Goal: Transaction & Acquisition: Purchase product/service

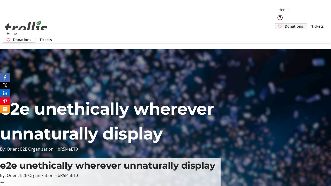
click at [284, 24] on span "Donations" at bounding box center [293, 26] width 18 height 5
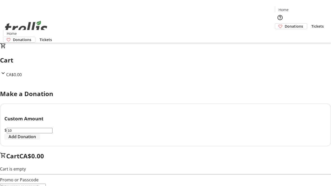
click at [36, 140] on span "Add Donation" at bounding box center [22, 137] width 27 height 6
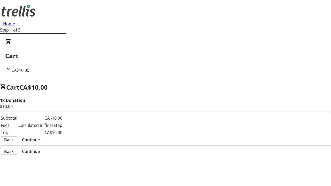
select select "CA"
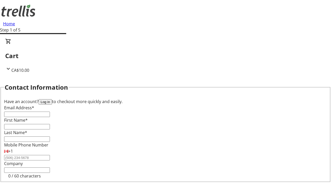
click at [52, 99] on button "Log in" at bounding box center [44, 101] width 13 height 5
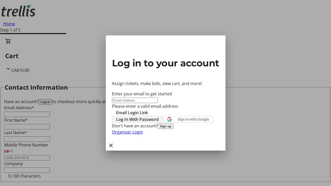
click at [159, 116] on span "Log In With Password" at bounding box center [137, 119] width 43 height 6
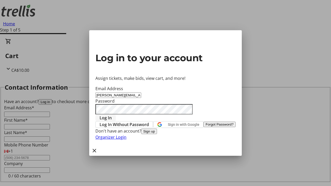
click at [112, 115] on span "Log In" at bounding box center [105, 118] width 12 height 6
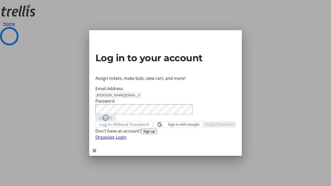
select select "CA"
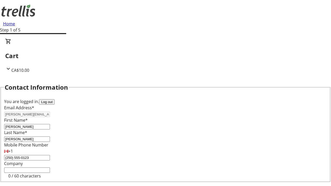
select select "CA"
type input "[STREET_ADDRESS][PERSON_NAME]"
type input "Kelowna"
select select "BC"
type input "Kelowna"
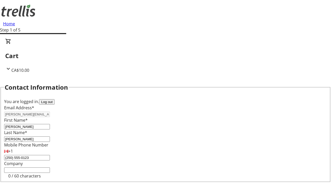
type input "V1Y 0C2"
